Goal: Navigation & Orientation: Find specific page/section

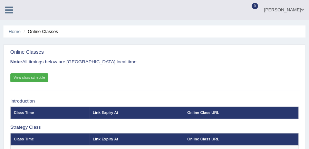
click at [75, 10] on div "Maggie Toggle navigation Username: Yolo7586 Access Type: Online Subscription: D…" at bounding box center [154, 10] width 309 height 20
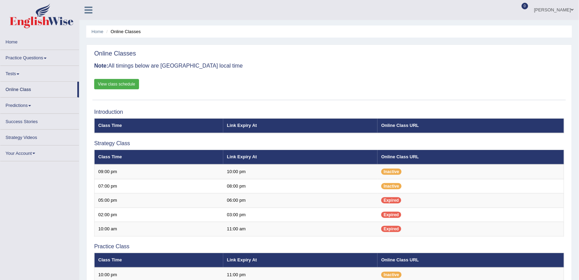
click at [15, 43] on link "Home" at bounding box center [39, 40] width 79 height 13
